Goal: Navigation & Orientation: Go to known website

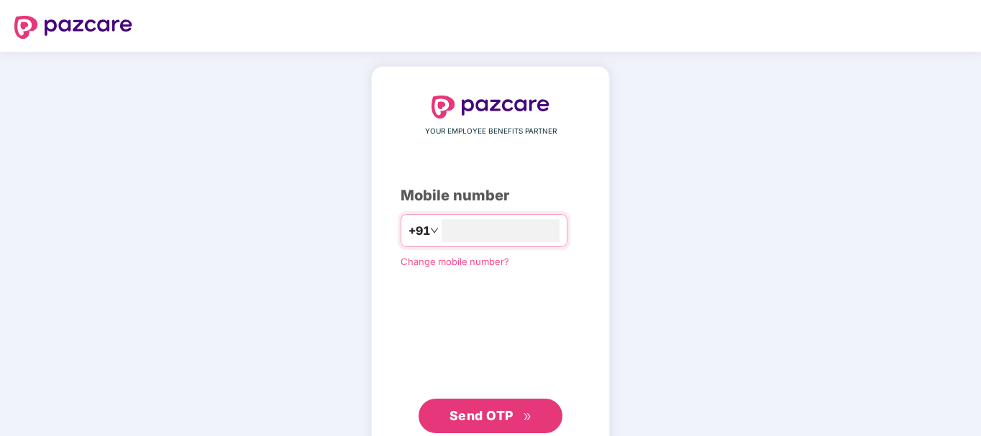
click at [707, 206] on div "YOUR EMPLOYEE BENEFITS PARTNER Mobile number +91 Change mobile number? Send OTP" at bounding box center [490, 265] width 981 height 426
